Goal: Task Accomplishment & Management: Use online tool/utility

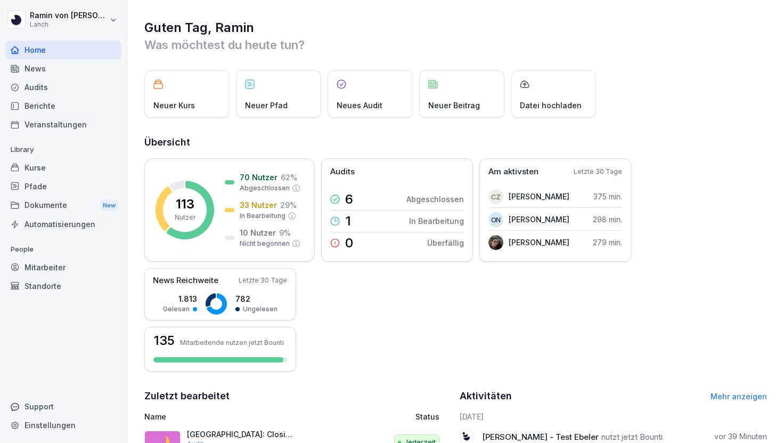
click at [45, 167] on div "Kurse" at bounding box center [63, 167] width 116 height 19
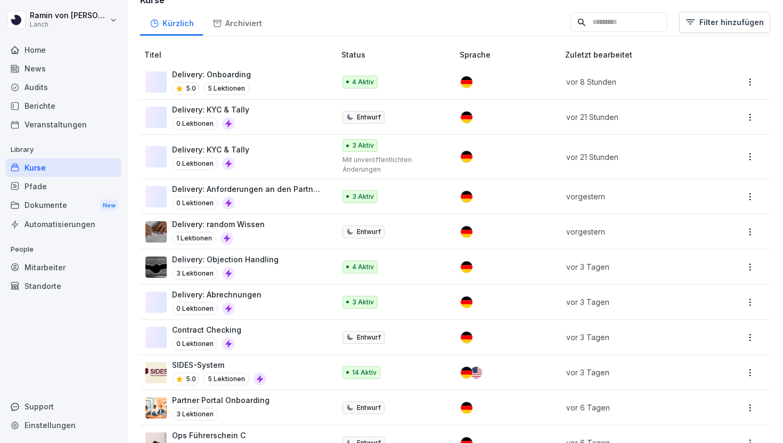
scroll to position [292, 0]
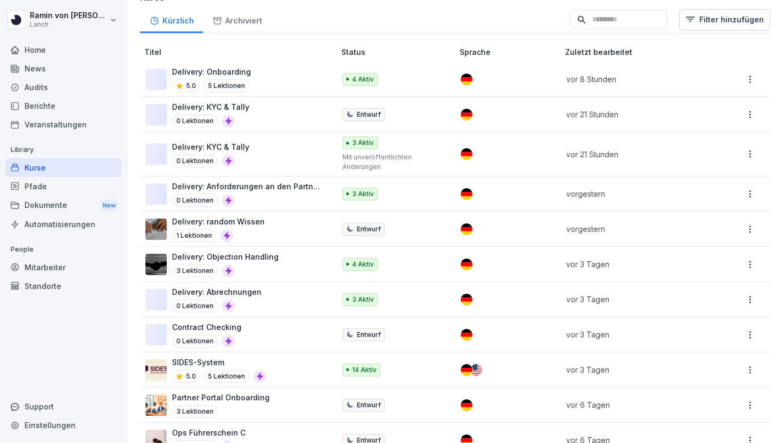
click at [263, 251] on p "Delivery: Objection Handling" at bounding box center [225, 256] width 107 height 11
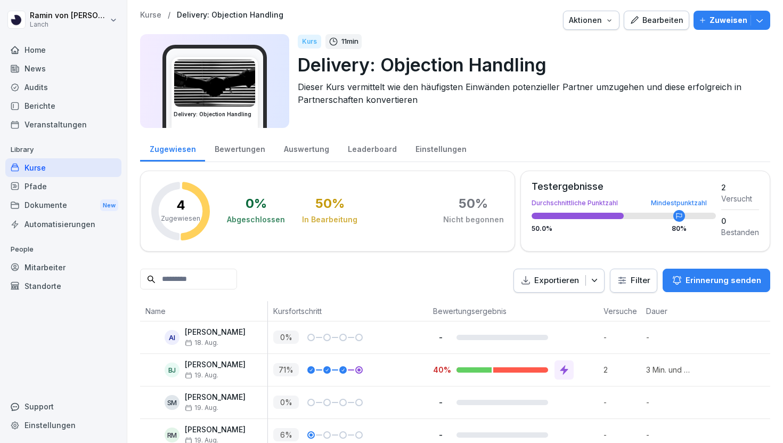
scroll to position [19, 0]
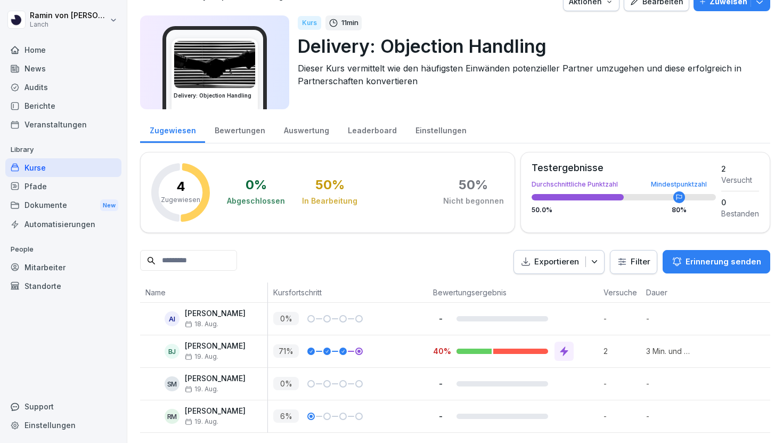
click at [651, 3] on div "Bearbeiten" at bounding box center [656, 2] width 54 height 12
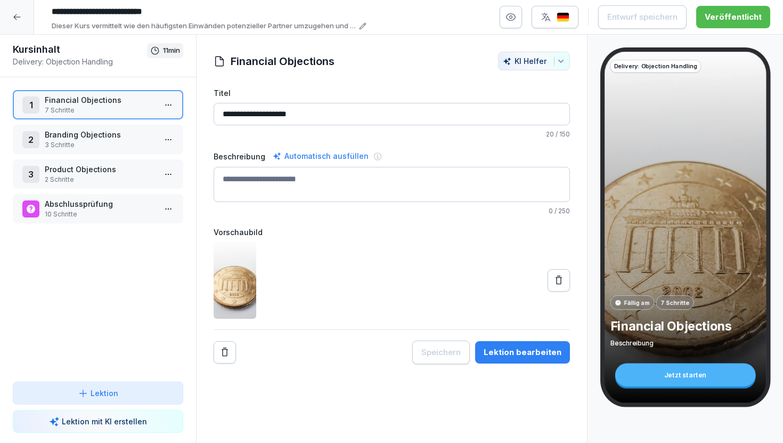
click at [95, 137] on p "Branding Objections" at bounding box center [100, 134] width 111 height 11
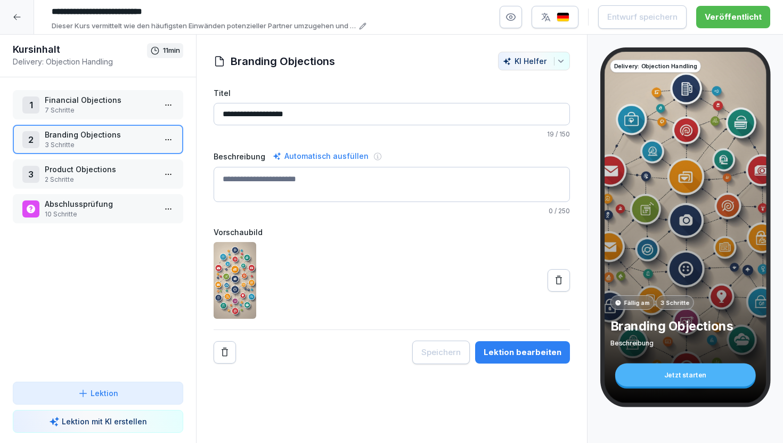
click at [105, 173] on p "Product Objections" at bounding box center [100, 168] width 111 height 11
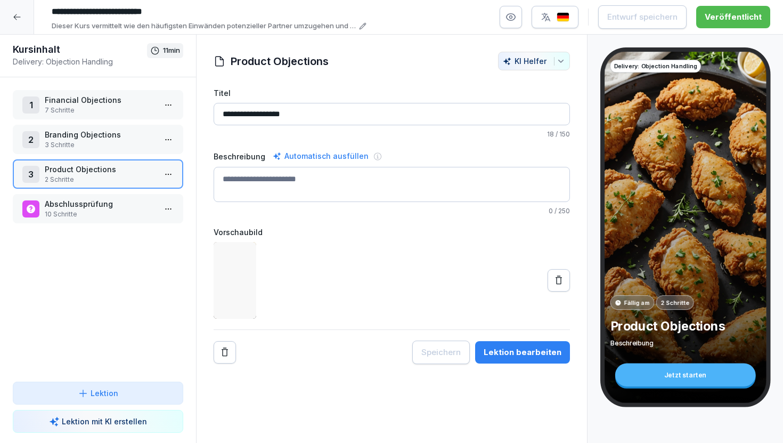
click at [103, 207] on p "Abschlussprüfung" at bounding box center [100, 203] width 111 height 11
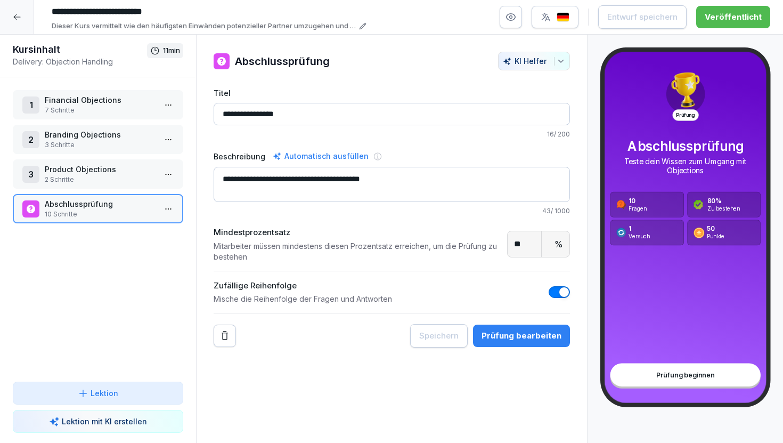
click at [513, 331] on div "Prüfung bearbeiten" at bounding box center [521, 336] width 80 height 12
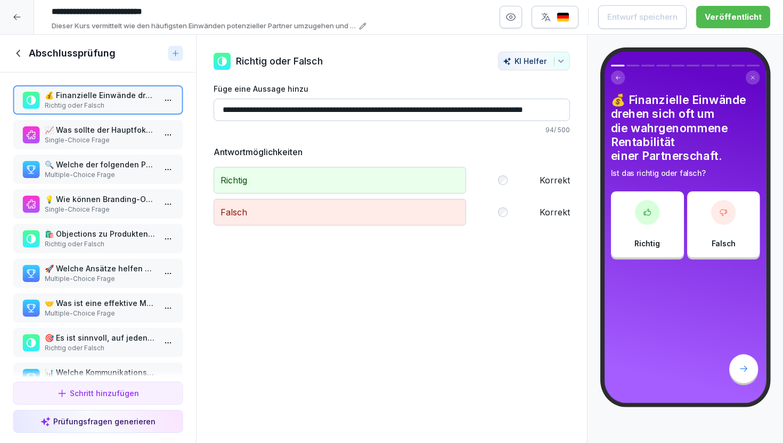
scroll to position [62, 0]
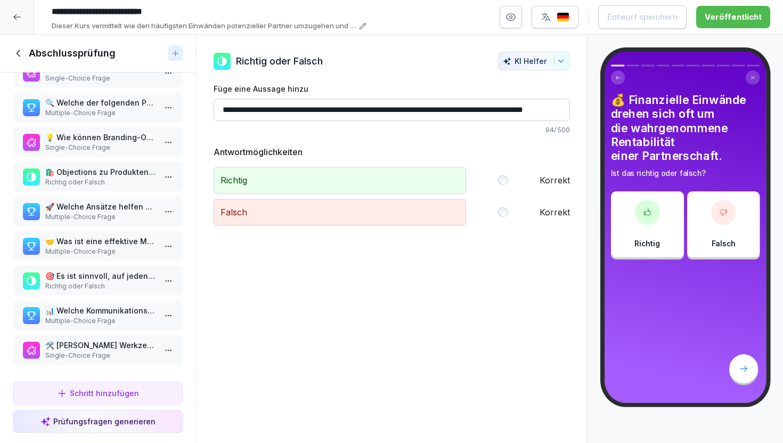
click at [101, 316] on p "Multiple-Choice Frage" at bounding box center [100, 321] width 111 height 10
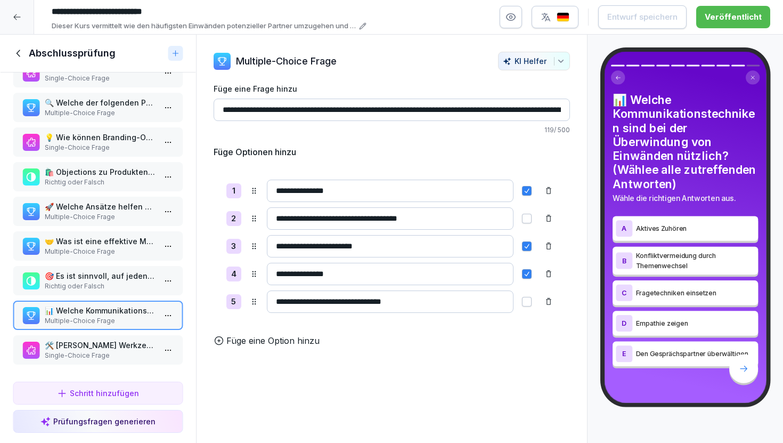
click at [108, 286] on p "Richtig oder Falsch" at bounding box center [100, 286] width 111 height 10
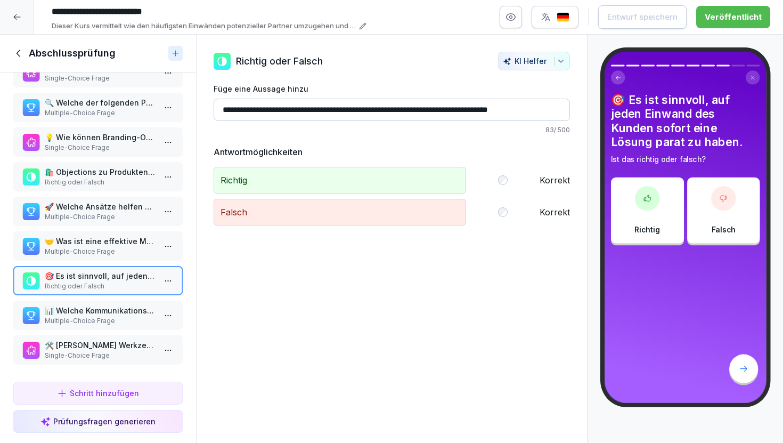
scroll to position [60, 0]
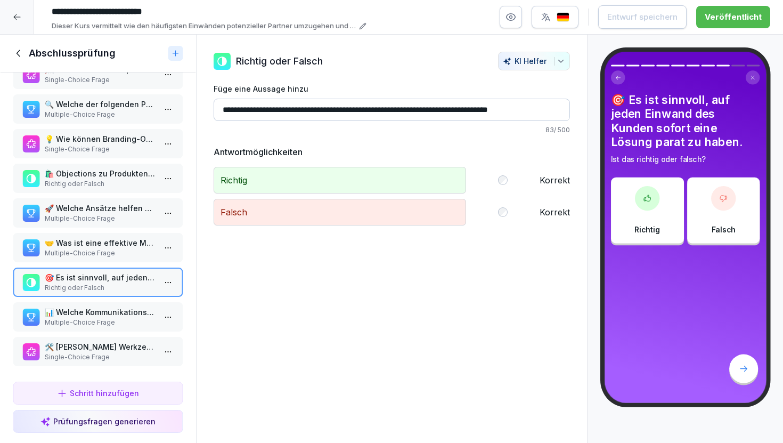
click at [117, 252] on p "Multiple-Choice Frage" at bounding box center [100, 253] width 111 height 10
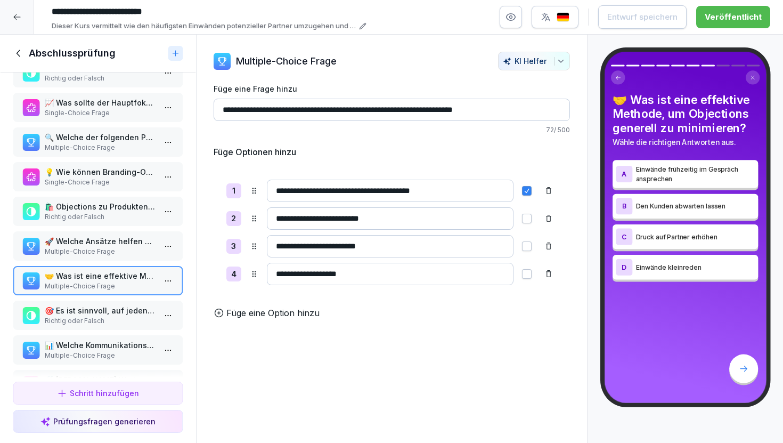
scroll to position [27, 0]
click at [118, 251] on p "Multiple-Choice Frage" at bounding box center [100, 252] width 111 height 10
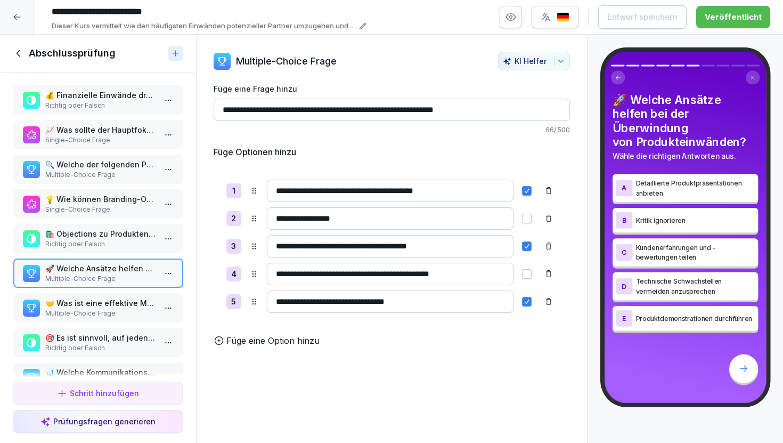
click at [122, 239] on p "🛍️ Objections zu Produkten resultieren häufig aus mangelndem Verständnis oder V…" at bounding box center [100, 233] width 111 height 11
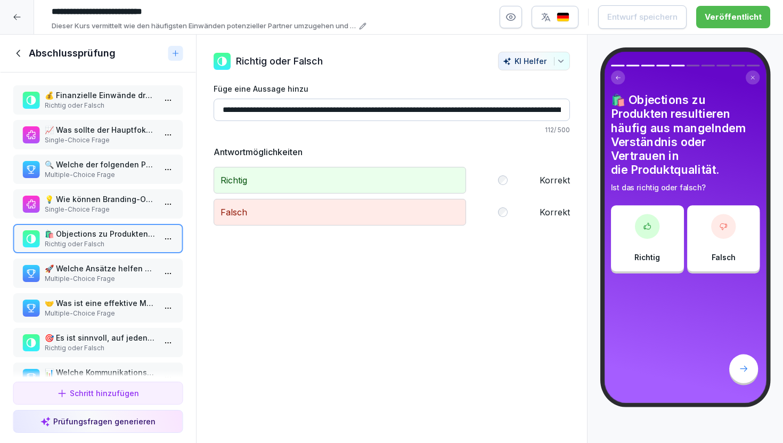
click at [127, 211] on p "Single-Choice Frage" at bounding box center [100, 209] width 111 height 10
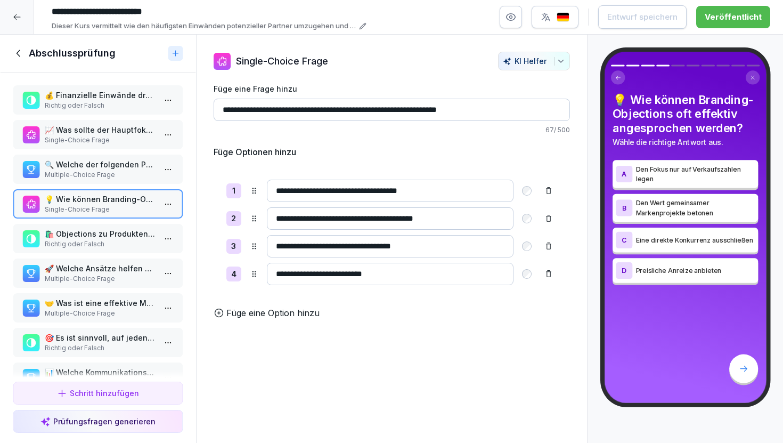
click at [127, 176] on p "Multiple-Choice Frage" at bounding box center [100, 175] width 111 height 10
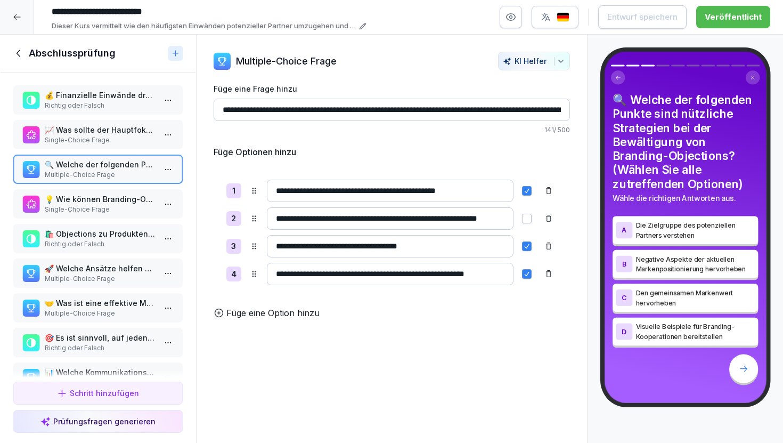
click at [130, 130] on p "📈 Was sollte der Hauptfokus bei der Überwindung finanzieller Objections sein?" at bounding box center [100, 129] width 111 height 11
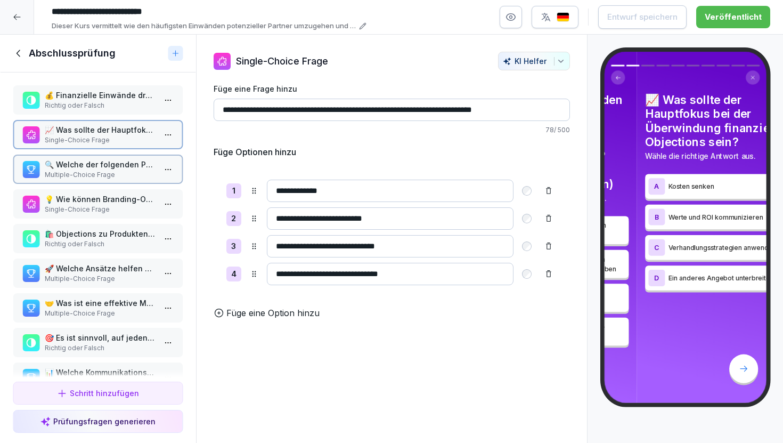
click at [130, 103] on p "Richtig oder Falsch" at bounding box center [100, 106] width 111 height 10
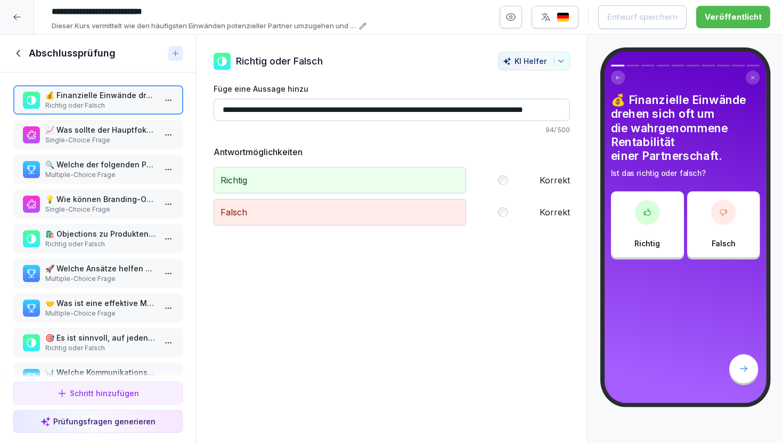
click at [132, 141] on p "Single-Choice Frage" at bounding box center [100, 140] width 111 height 10
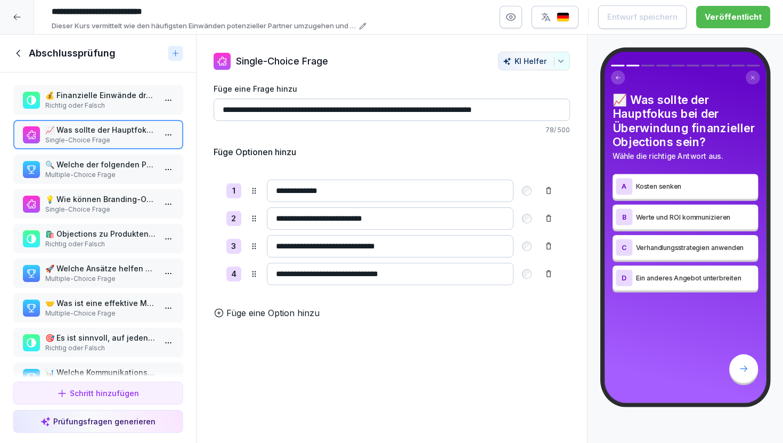
click at [131, 171] on p "Multiple-Choice Frage" at bounding box center [100, 175] width 111 height 10
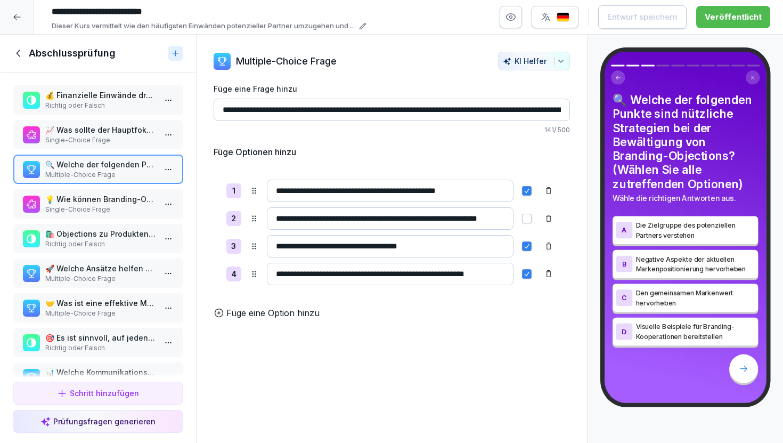
click at [136, 211] on p "Single-Choice Frage" at bounding box center [100, 209] width 111 height 10
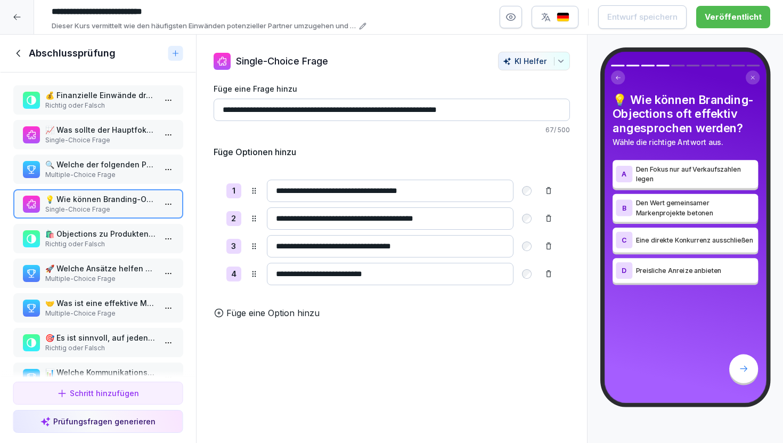
click at [134, 243] on p "Richtig oder Falsch" at bounding box center [100, 244] width 111 height 10
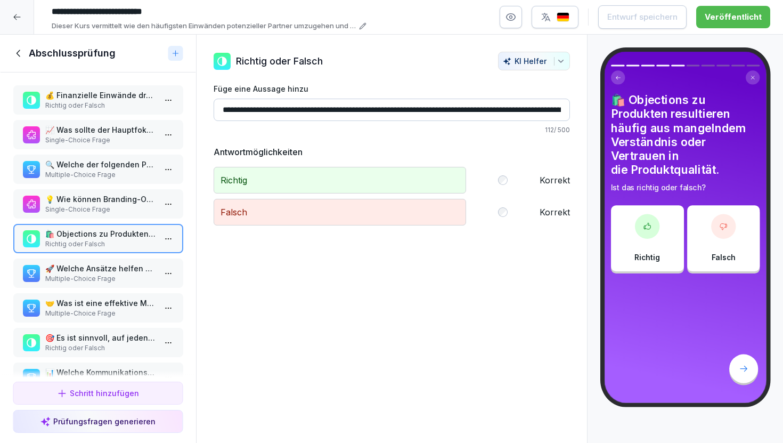
click at [132, 276] on p "Multiple-Choice Frage" at bounding box center [100, 279] width 111 height 10
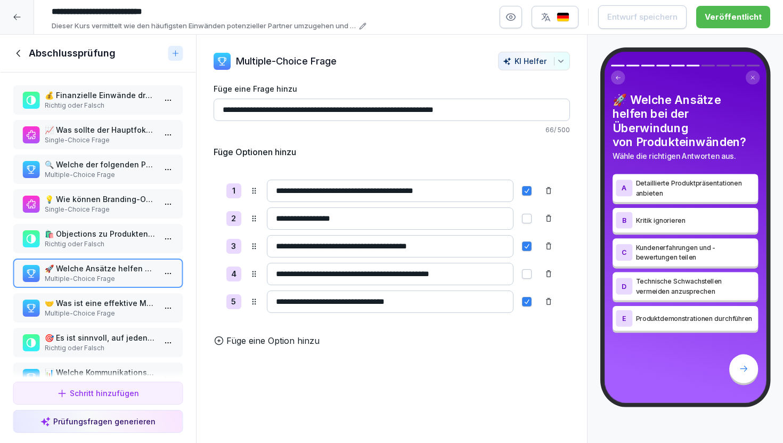
click at [115, 111] on div "💰 Finanzielle Einwände drehen sich oft um die wahrgenommene Rentabilität einer …" at bounding box center [98, 99] width 170 height 29
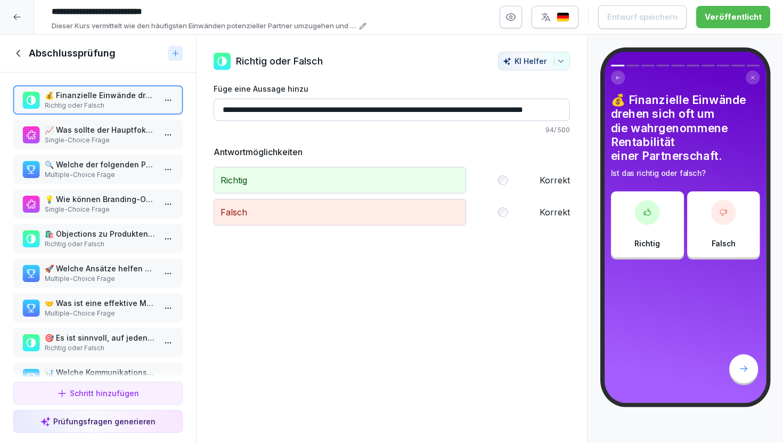
click at [115, 131] on p "📈 Was sollte der Hauptfokus bei der Überwindung finanzieller Objections sein?" at bounding box center [100, 129] width 111 height 11
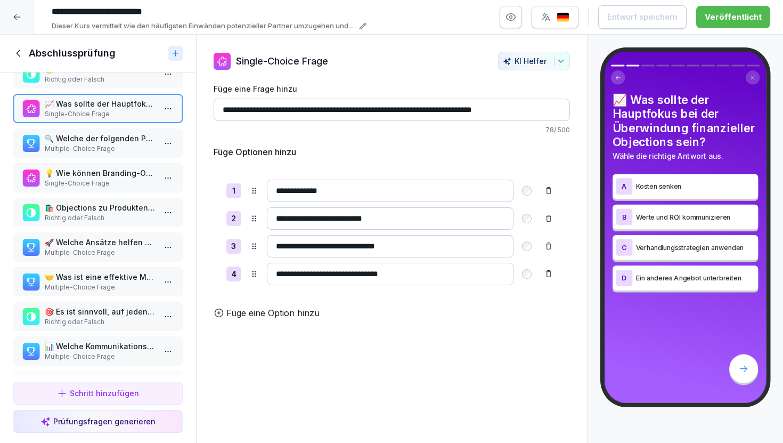
scroll to position [27, 0]
click at [119, 149] on p "Multiple-Choice Frage" at bounding box center [100, 148] width 111 height 10
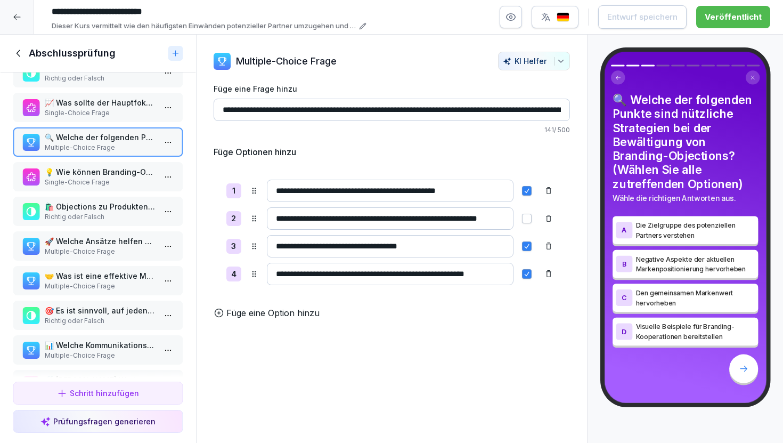
scroll to position [17, 0]
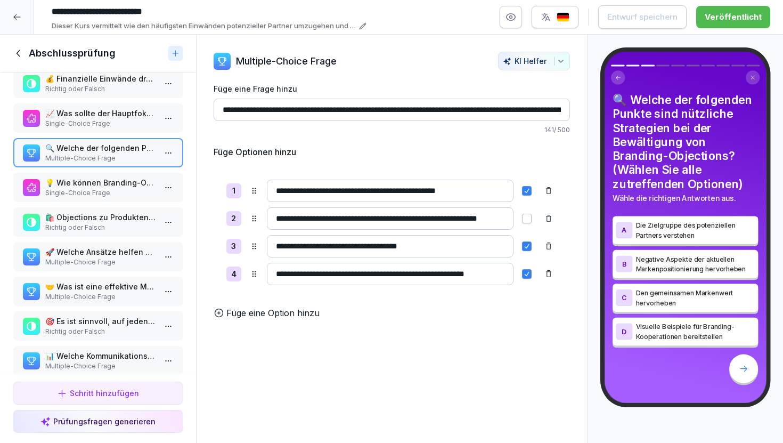
click at [129, 193] on p "Single-Choice Frage" at bounding box center [100, 193] width 111 height 10
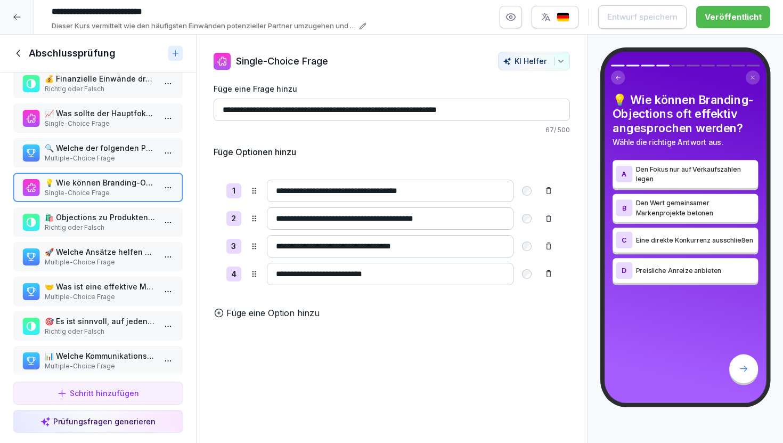
click at [8, 10] on div at bounding box center [17, 17] width 34 height 34
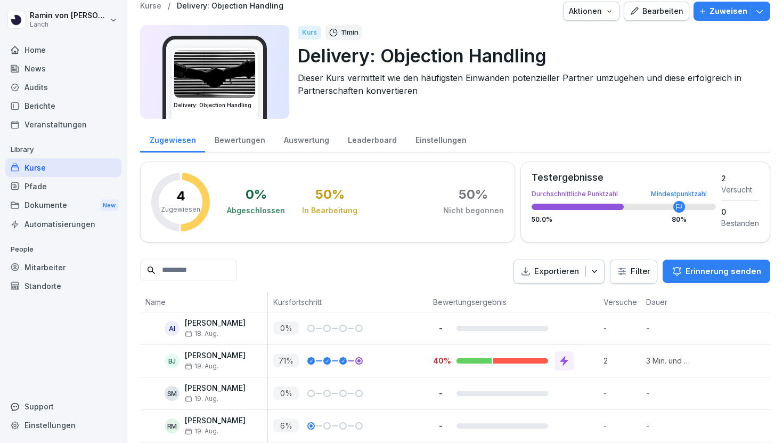
scroll to position [9, 0]
click at [652, 9] on div "Bearbeiten" at bounding box center [656, 12] width 54 height 12
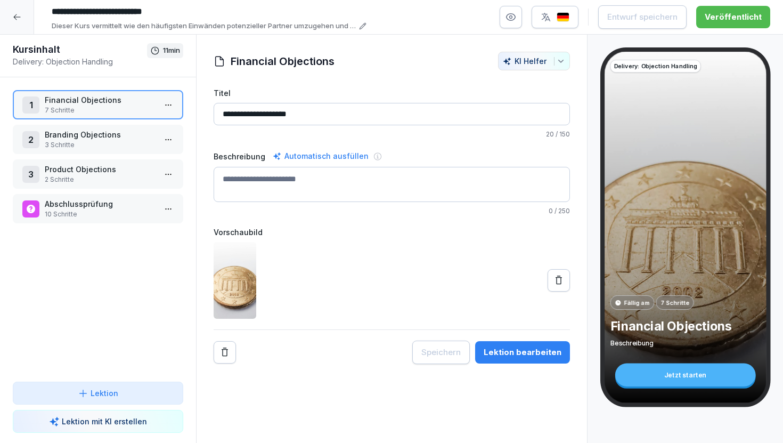
click at [106, 208] on p "Abschlussprüfung" at bounding box center [100, 203] width 111 height 11
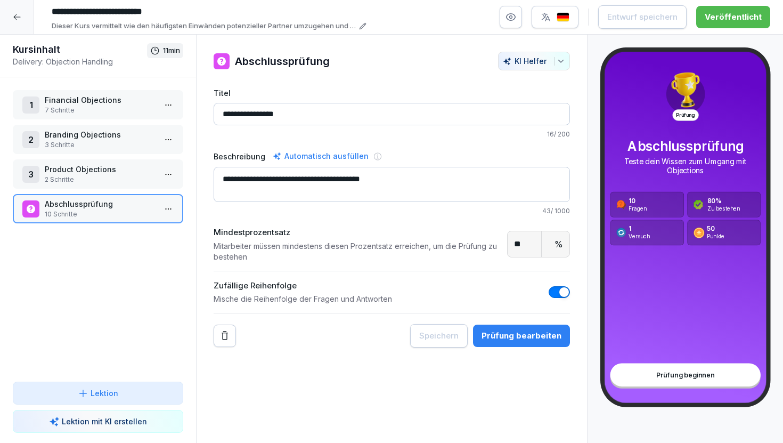
click at [496, 332] on div "Prüfung bearbeiten" at bounding box center [521, 336] width 80 height 12
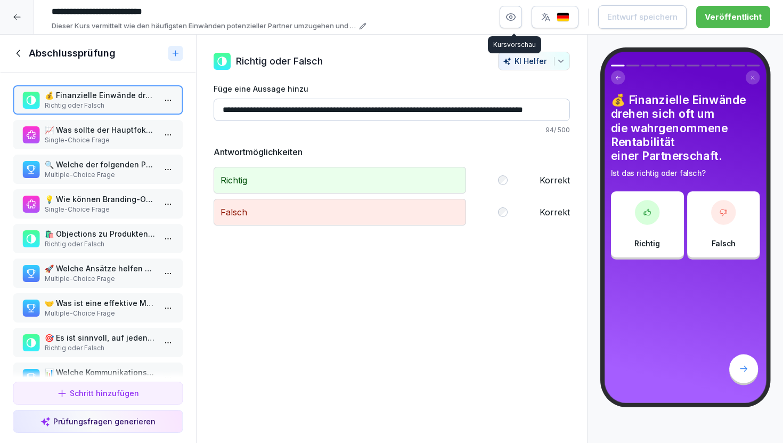
click at [510, 14] on icon "button" at bounding box center [510, 17] width 11 height 11
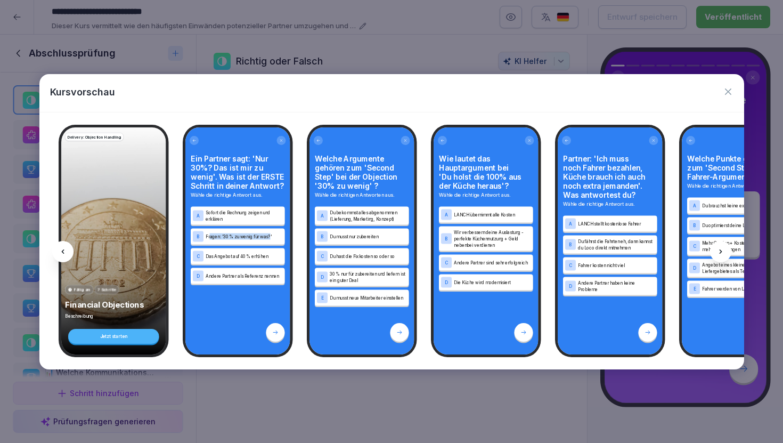
drag, startPoint x: 209, startPoint y: 236, endPoint x: 270, endPoint y: 237, distance: 61.2
click at [270, 237] on p "Fragen: '30% zu wenig für was?'" at bounding box center [244, 236] width 77 height 6
drag, startPoint x: 219, startPoint y: 276, endPoint x: 278, endPoint y: 276, distance: 59.1
click at [278, 276] on p "Andere Partner als Referenz nennen" at bounding box center [244, 275] width 77 height 6
click at [255, 296] on div "Ein Partner sagt: 'Nur 30%? Das ist mir zu wenig'. Was ist der ERSTE Schritt in…" at bounding box center [237, 240] width 105 height 227
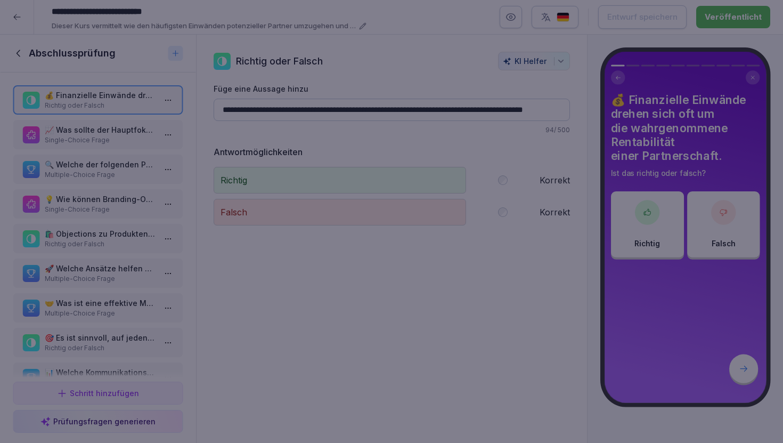
click at [317, 396] on div at bounding box center [391, 221] width 783 height 443
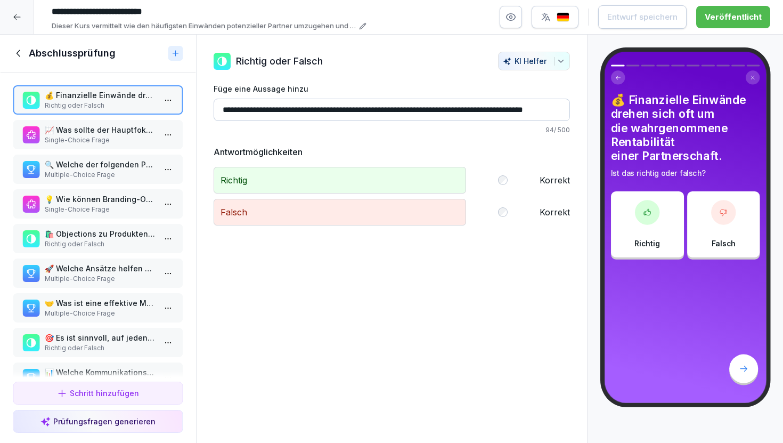
click at [113, 138] on p "Single-Choice Frage" at bounding box center [100, 140] width 111 height 10
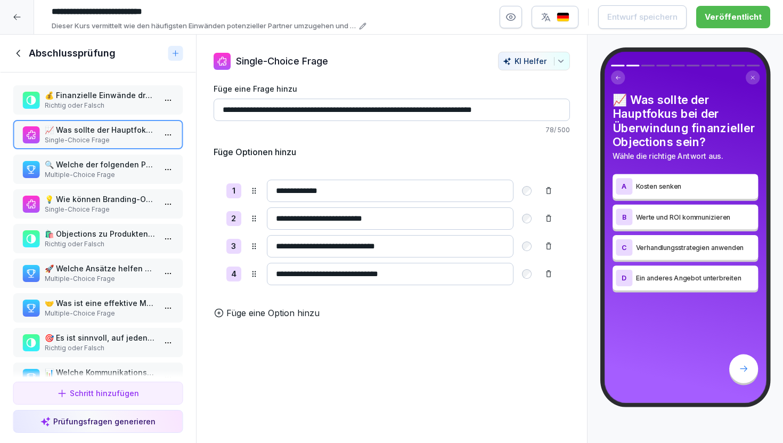
click at [110, 166] on p "🔍 Welche der folgenden Punkte sind nützliche Strategien bei der Bewältigung von…" at bounding box center [100, 164] width 111 height 11
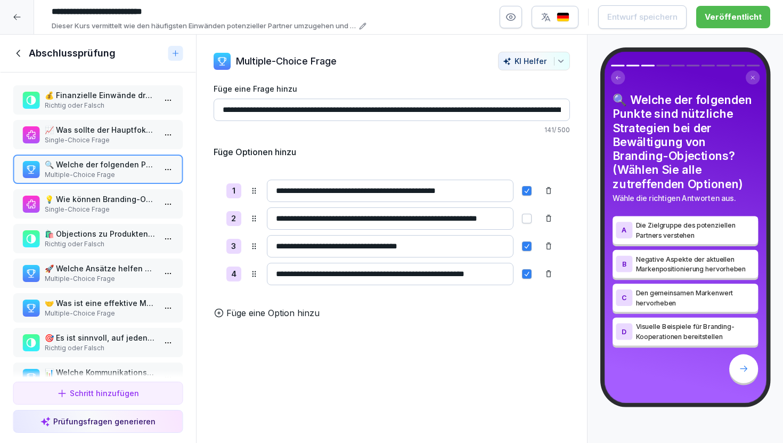
click at [110, 109] on p "Richtig oder Falsch" at bounding box center [100, 106] width 111 height 10
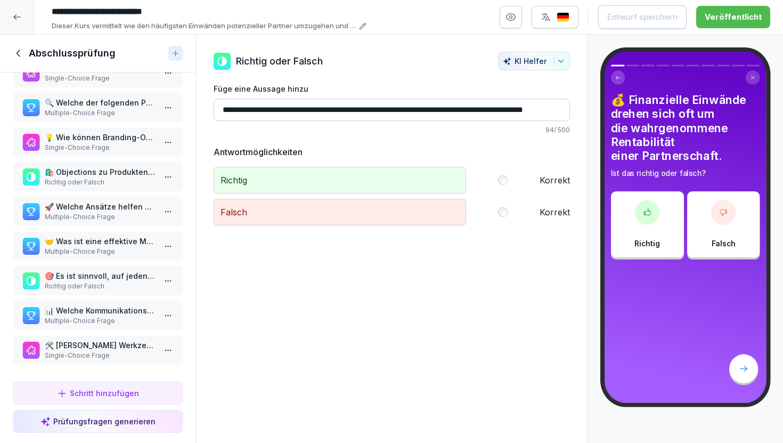
scroll to position [50, 0]
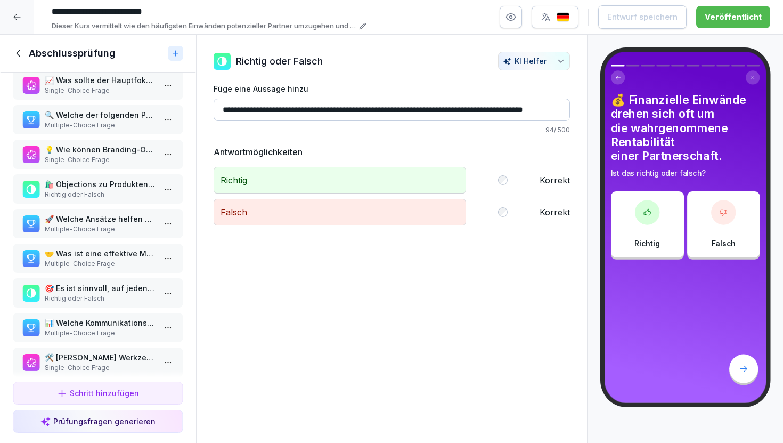
click at [114, 219] on p "🚀 Welche Ansätze helfen bei der Überwindung von Produkteinwänden?" at bounding box center [100, 218] width 111 height 11
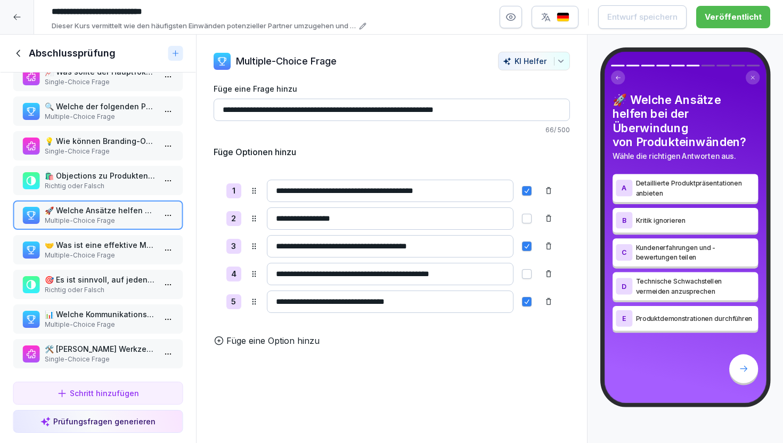
scroll to position [62, 0]
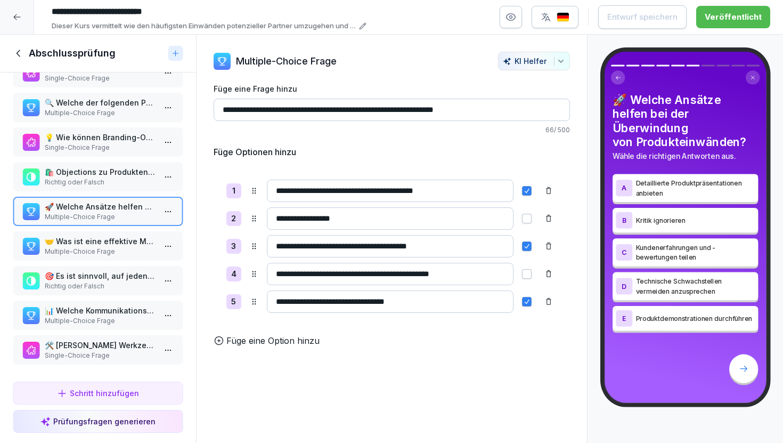
click at [18, 26] on div at bounding box center [17, 17] width 34 height 34
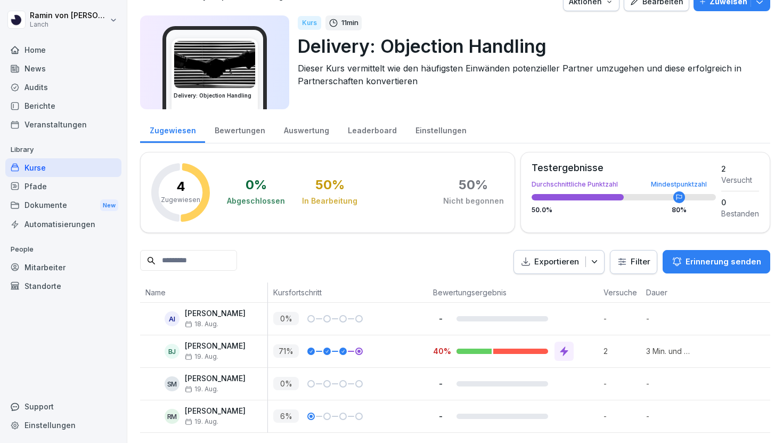
scroll to position [18, 0]
click at [242, 137] on div "Bewertungen" at bounding box center [239, 129] width 69 height 27
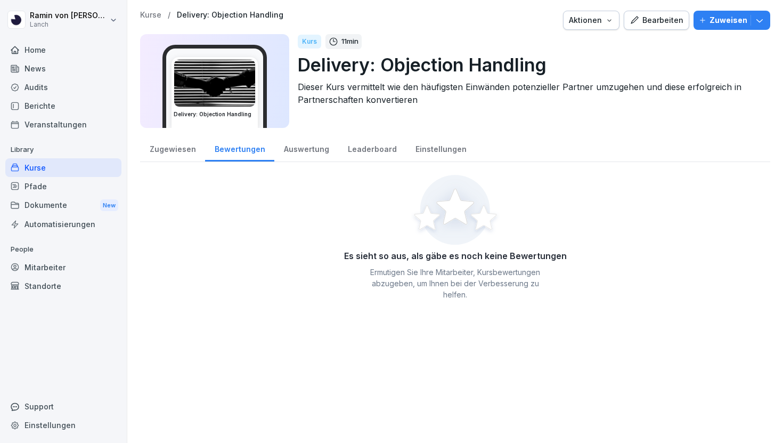
click at [191, 152] on div "Zugewiesen" at bounding box center [172, 147] width 65 height 27
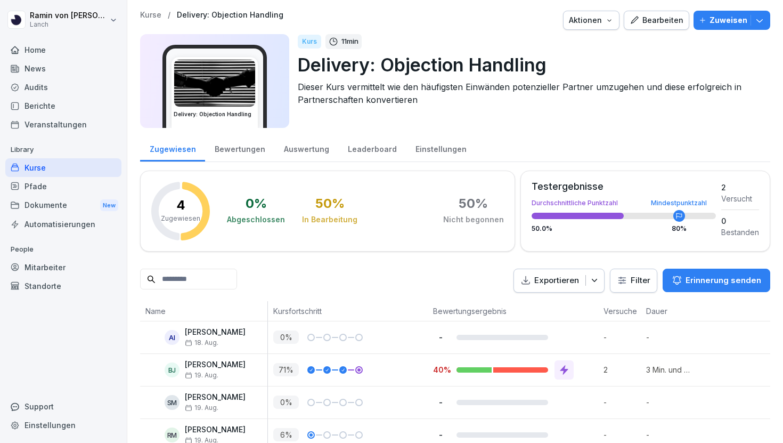
click at [150, 17] on p "Kurse" at bounding box center [150, 15] width 21 height 9
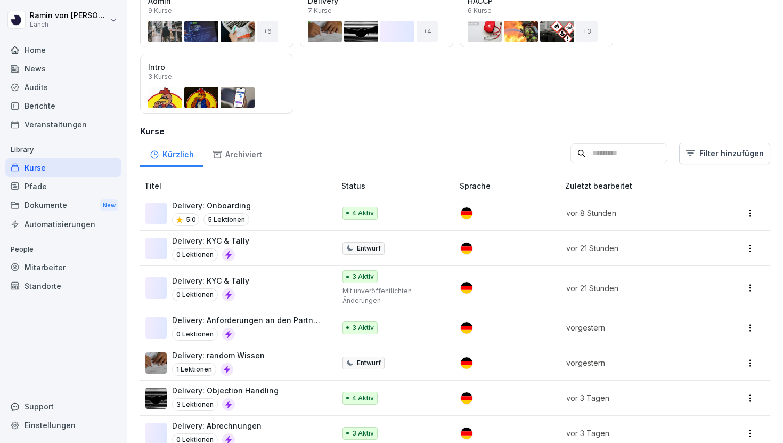
scroll to position [159, 0]
click at [258, 215] on div "Delivery: Onboarding 5.0 5 Lektionen" at bounding box center [234, 212] width 179 height 26
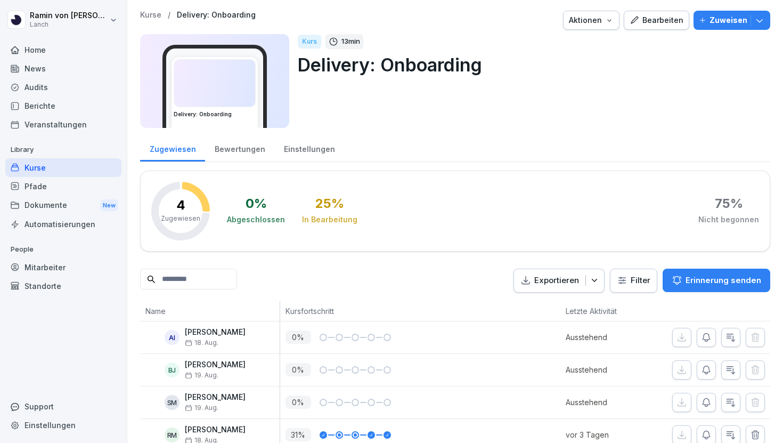
click at [665, 22] on div "Bearbeiten" at bounding box center [656, 20] width 54 height 12
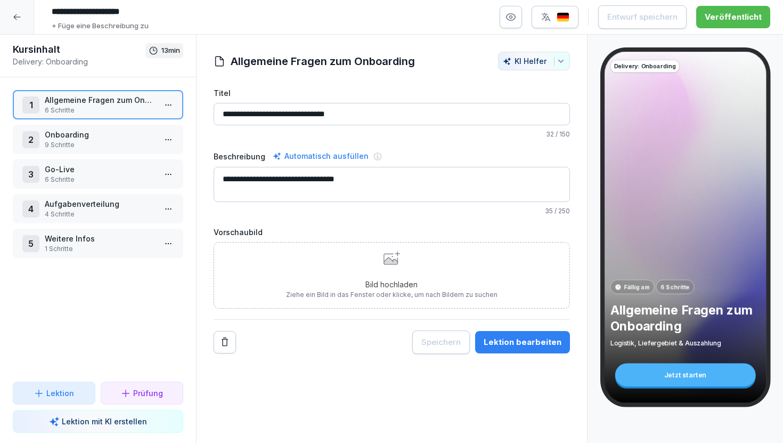
click at [121, 144] on p "9 Schritte" at bounding box center [100, 145] width 111 height 10
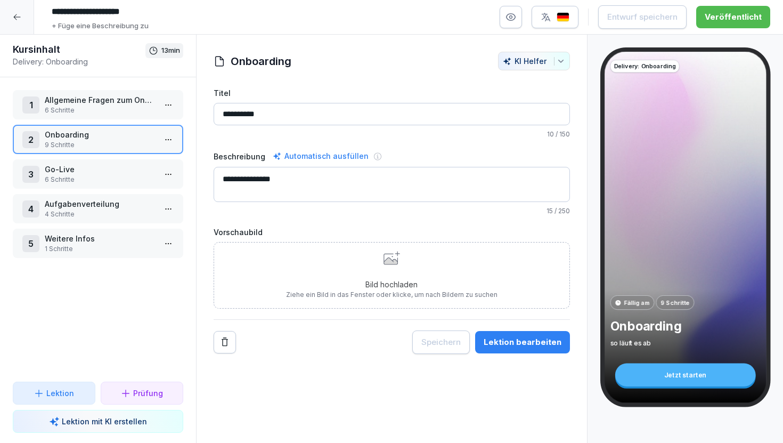
click at [122, 177] on p "6 Schritte" at bounding box center [100, 180] width 111 height 10
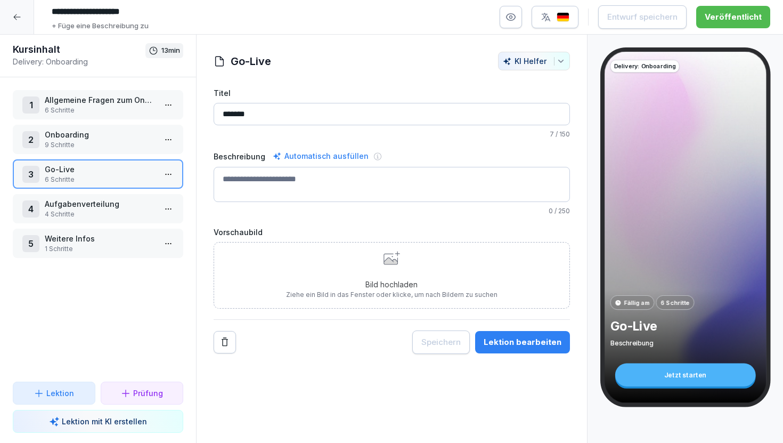
click at [121, 204] on p "Aufgabenverteilung" at bounding box center [100, 203] width 111 height 11
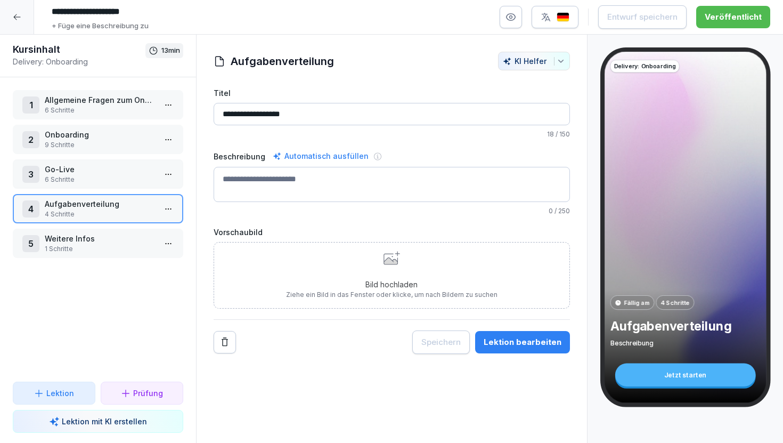
click at [120, 241] on p "Weitere Infos" at bounding box center [100, 238] width 111 height 11
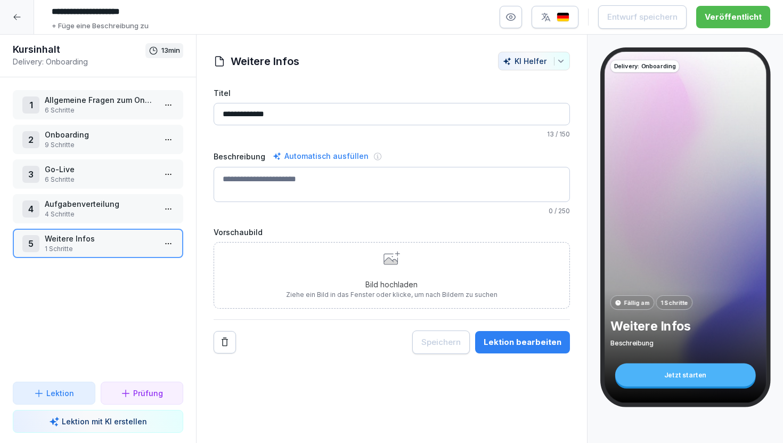
click at [9, 22] on div at bounding box center [17, 17] width 34 height 34
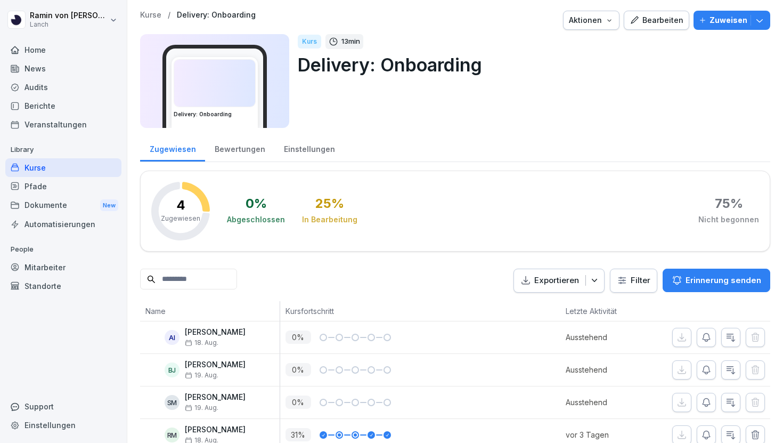
click at [162, 9] on div "Kurse / Delivery: Onboarding Aktionen Bearbeiten Zuweisen Delivery: Onboarding …" at bounding box center [455, 231] width 656 height 462
click at [155, 11] on p "Kurse" at bounding box center [150, 15] width 21 height 9
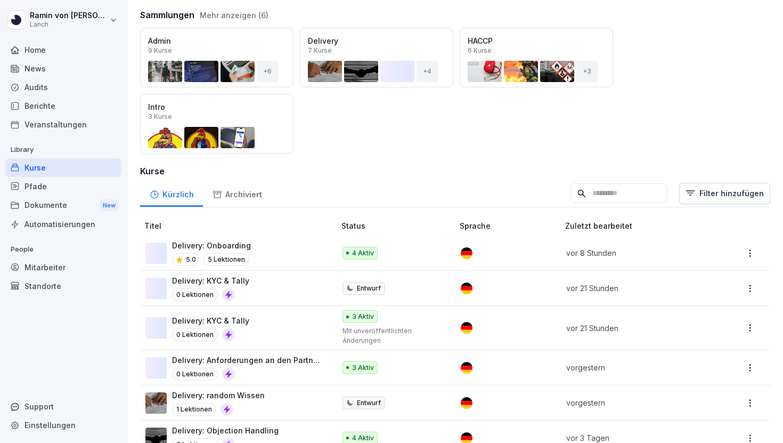
scroll to position [124, 0]
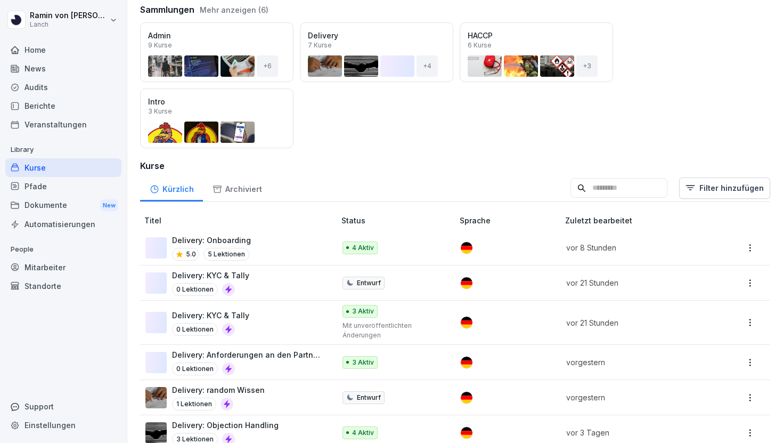
click at [276, 421] on div "Delivery: Objection Handling 3 Lektionen" at bounding box center [234, 432] width 179 height 26
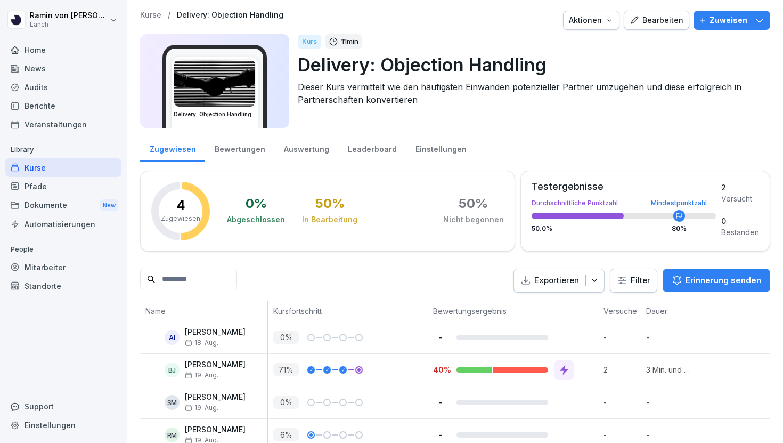
click at [627, 12] on div "Kurse / Delivery: Objection Handling Aktionen Bearbeiten Zuweisen" at bounding box center [455, 20] width 630 height 19
click at [636, 17] on icon "button" at bounding box center [634, 20] width 10 height 10
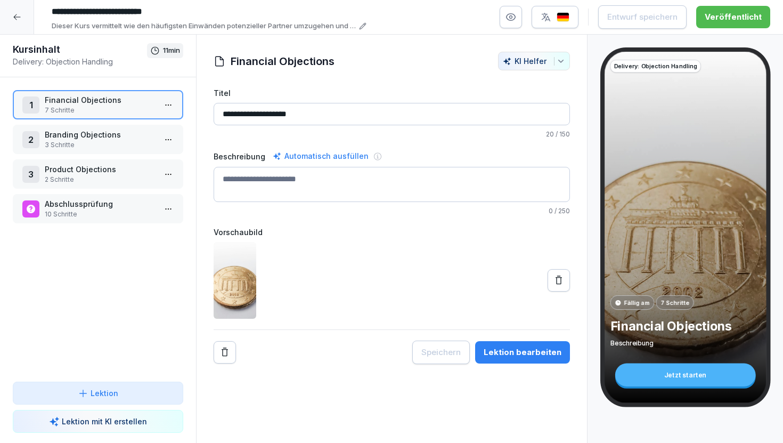
click at [103, 208] on p "Abschlussprüfung" at bounding box center [100, 203] width 111 height 11
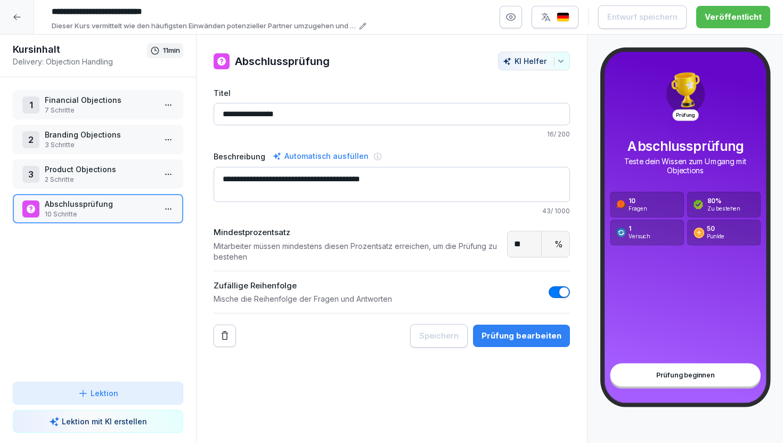
click at [493, 337] on div "Prüfung bearbeiten" at bounding box center [521, 336] width 80 height 12
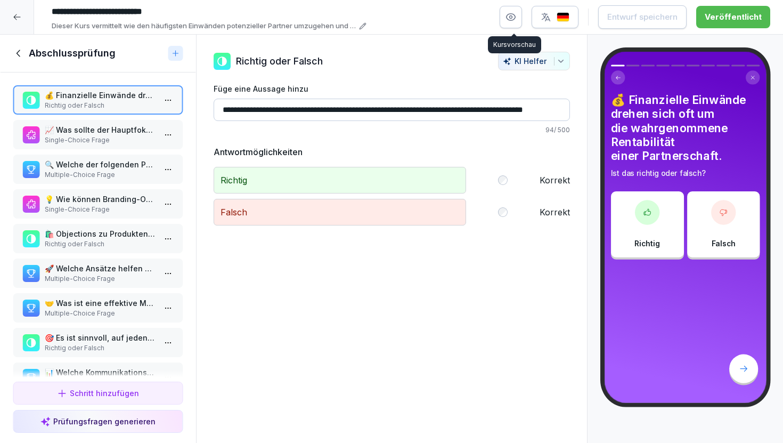
click at [510, 22] on button "button" at bounding box center [510, 17] width 22 height 22
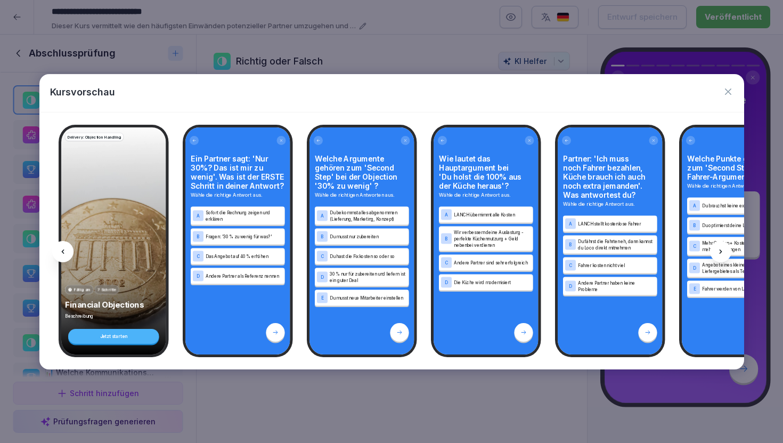
drag, startPoint x: 468, startPoint y: 228, endPoint x: 343, endPoint y: 228, distance: 124.1
click at [344, 228] on div "Delivery: Objection Handling Fällig am 7 Schritte Financial Objections Beschrei…" at bounding box center [391, 240] width 705 height 257
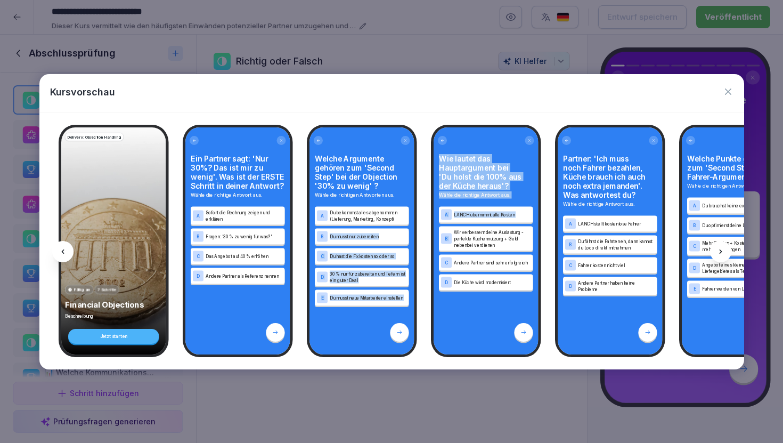
drag, startPoint x: 463, startPoint y: 228, endPoint x: 334, endPoint y: 228, distance: 129.4
click at [334, 228] on div "Delivery: Objection Handling Fällig am 7 Schritte Financial Objections Beschrei…" at bounding box center [391, 240] width 705 height 257
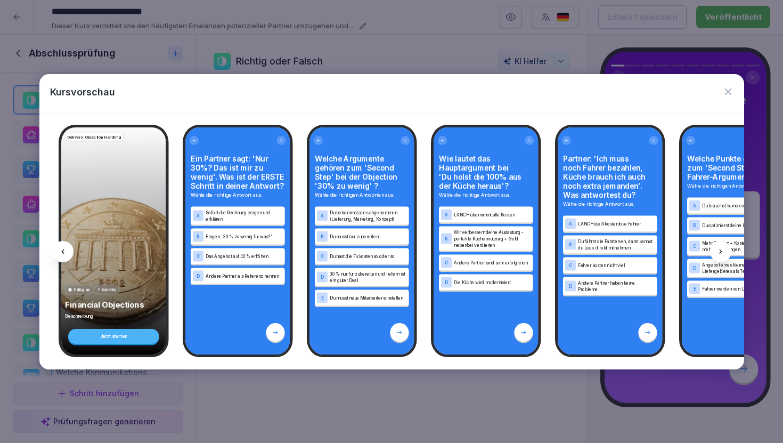
click at [720, 250] on icon at bounding box center [720, 251] width 3 height 4
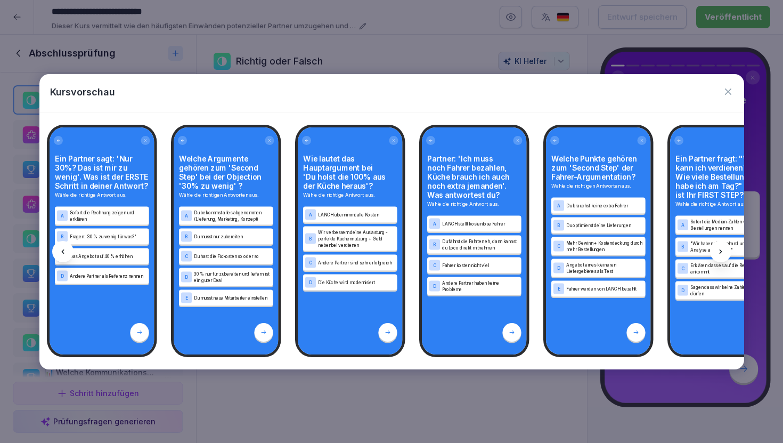
scroll to position [0, 143]
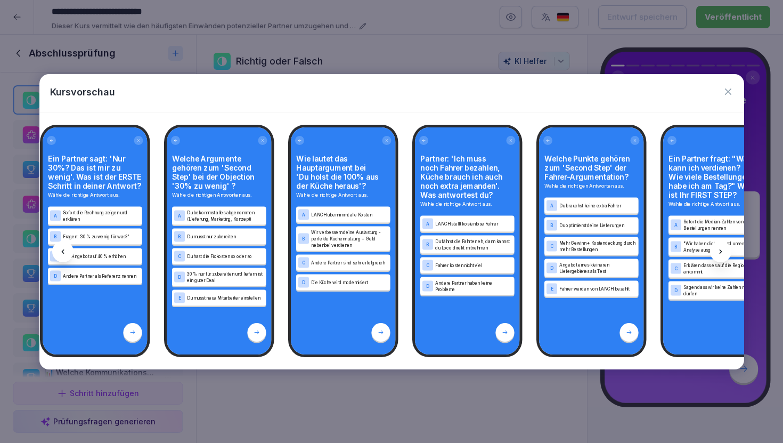
click at [728, 92] on icon "button" at bounding box center [728, 91] width 6 height 6
